Goal: Information Seeking & Learning: Learn about a topic

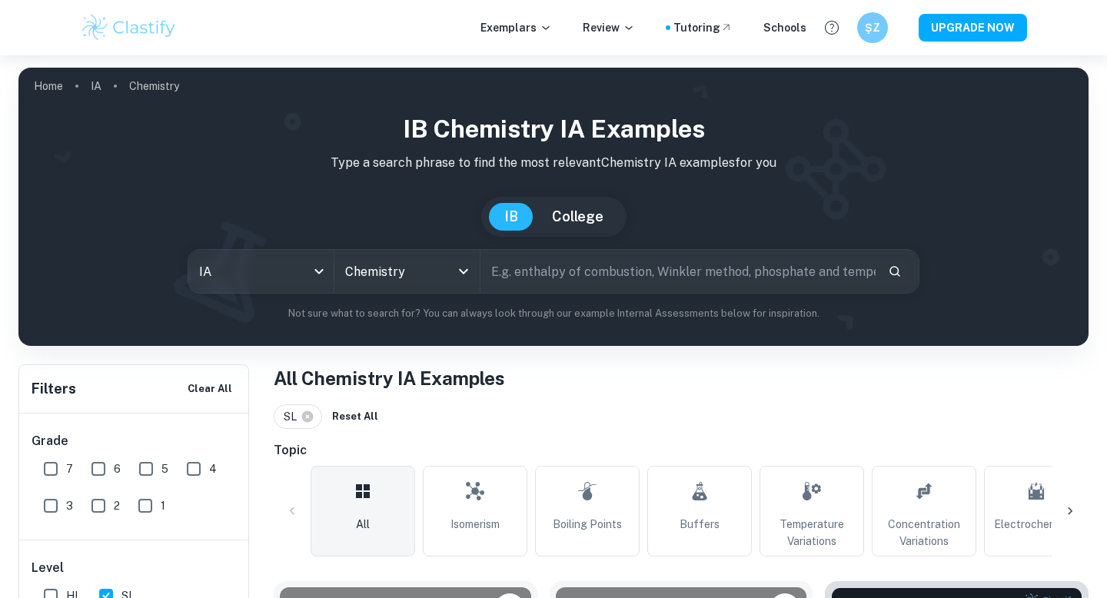
scroll to position [1449, 0]
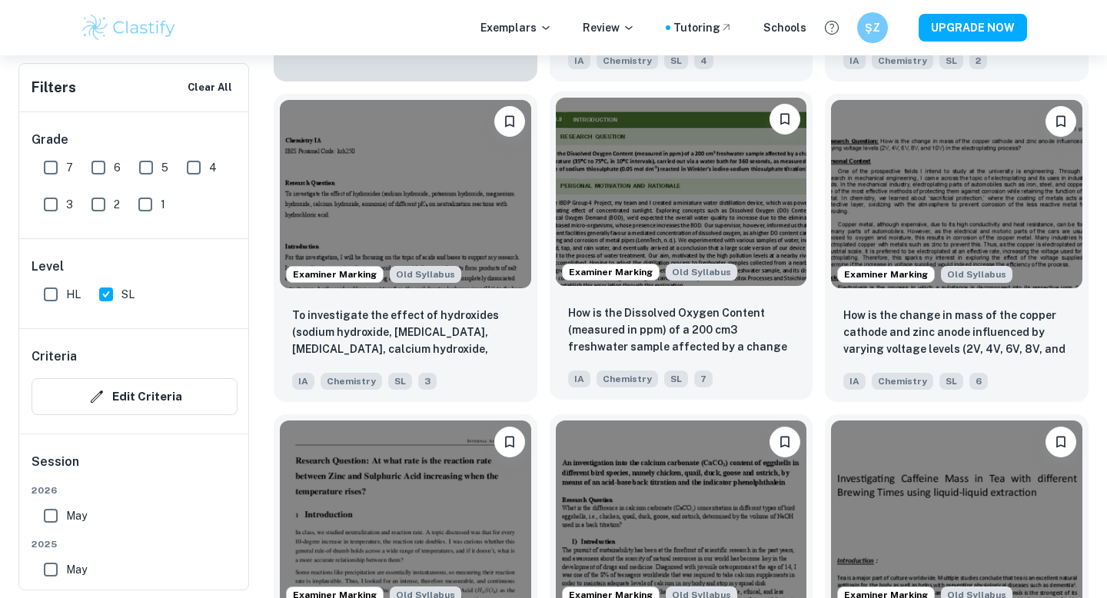
click at [654, 190] on img at bounding box center [681, 192] width 251 height 188
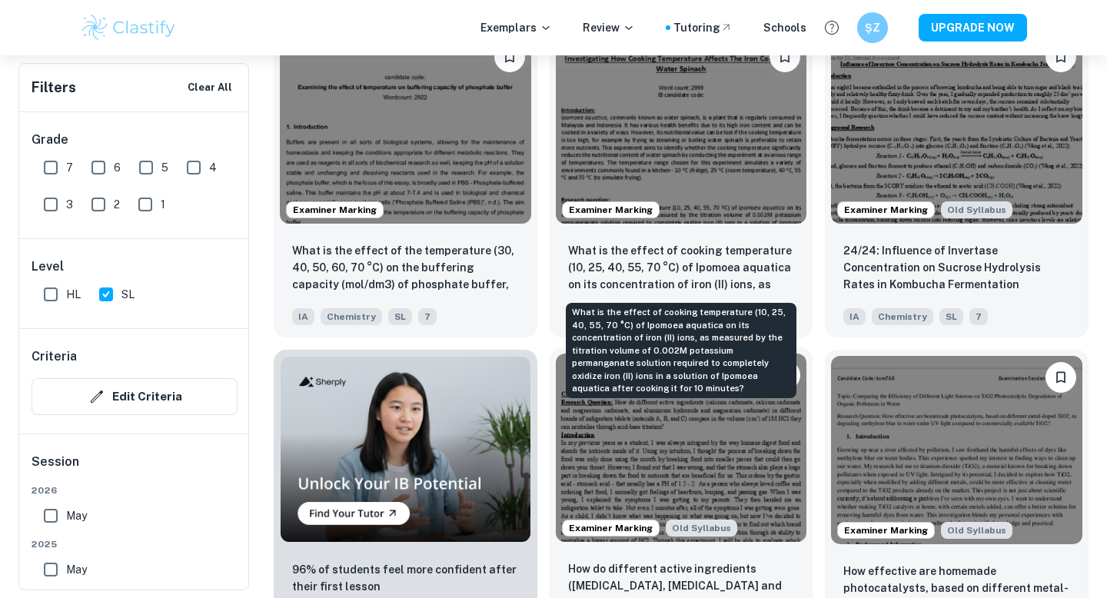
scroll to position [837, 0]
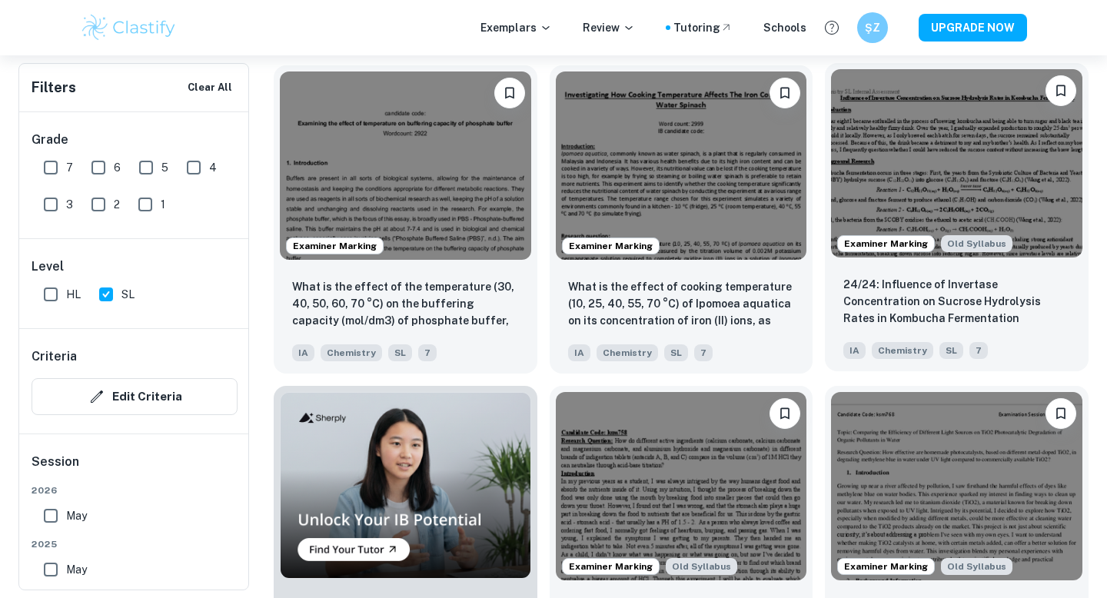
click at [933, 169] on img at bounding box center [956, 163] width 251 height 188
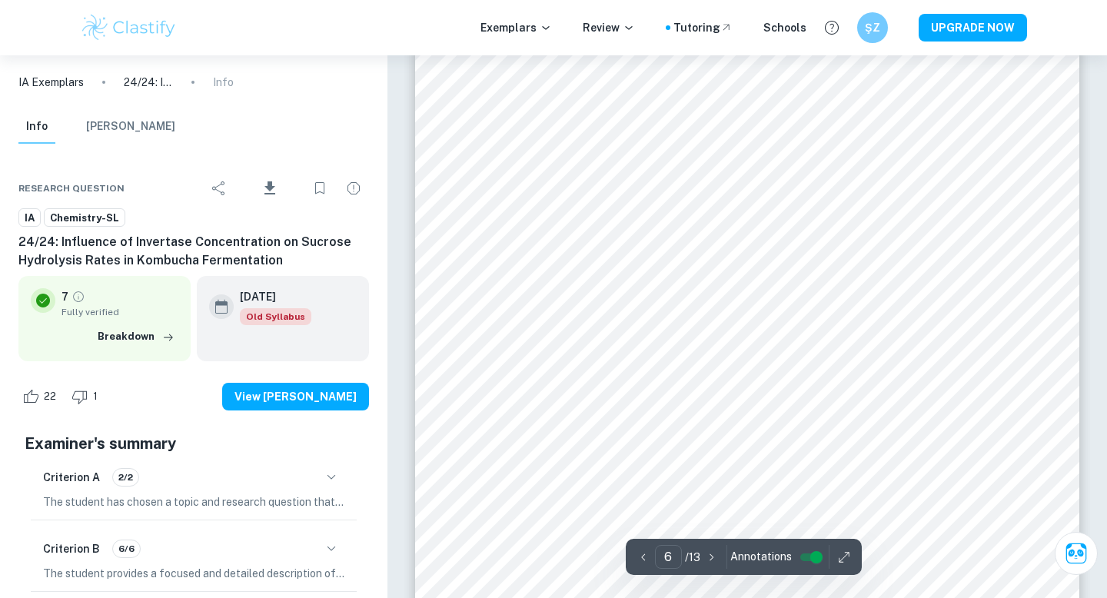
scroll to position [5152, 0]
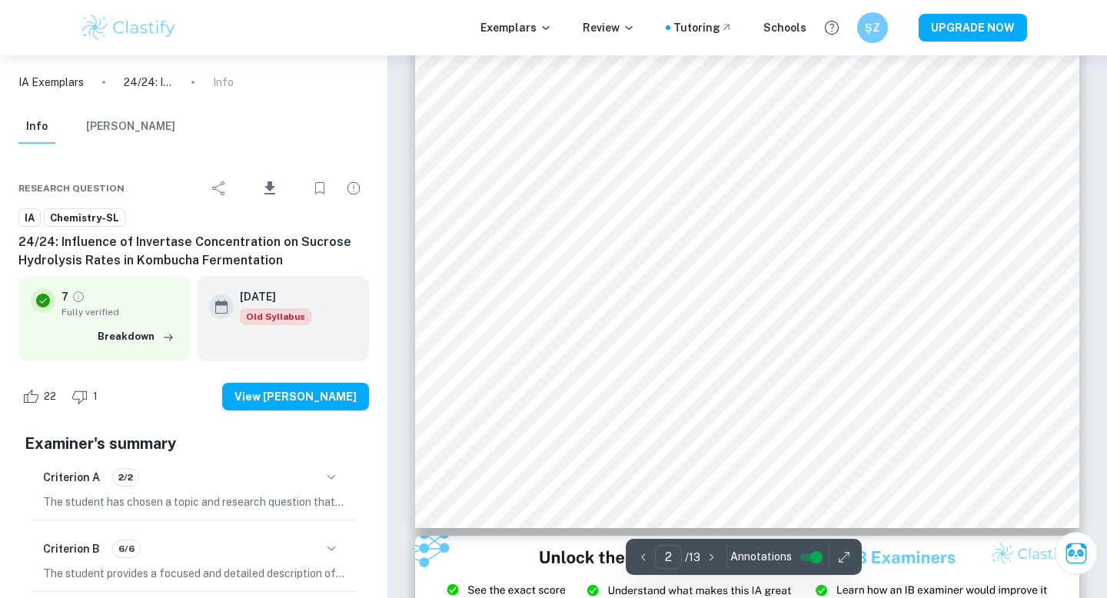
type input "1"
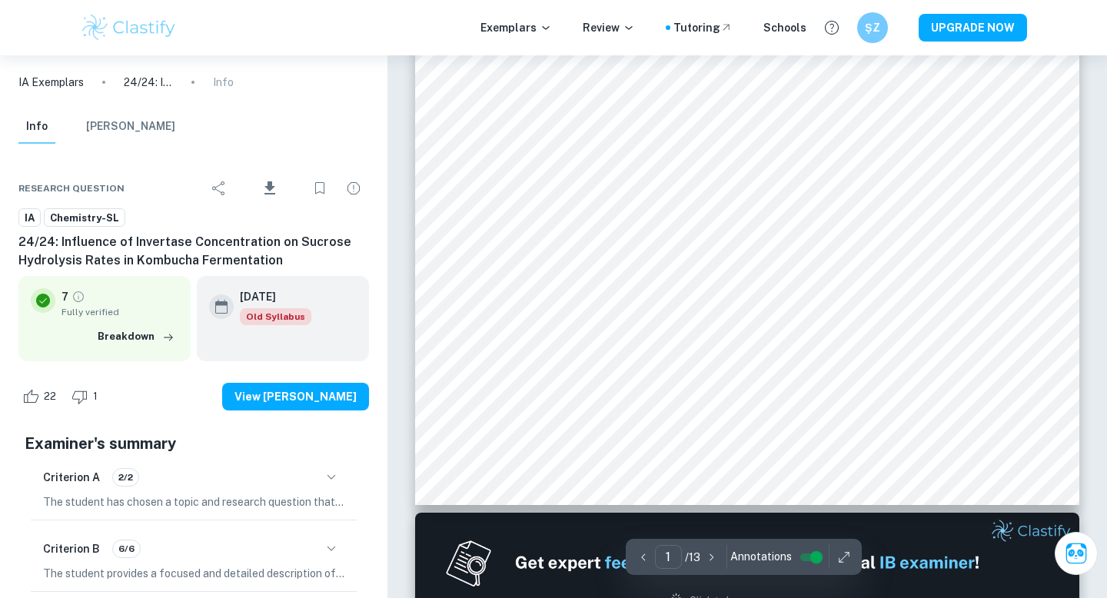
scroll to position [0, 0]
